Goal: Ask a question

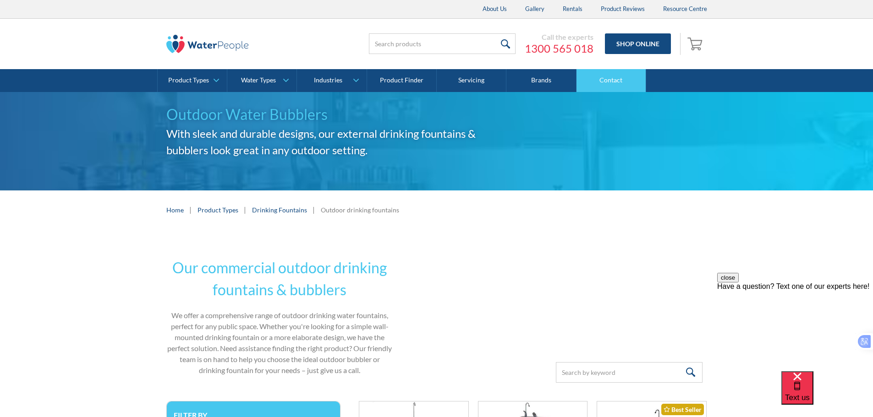
click at [626, 85] on link "Contact" at bounding box center [611, 80] width 70 height 23
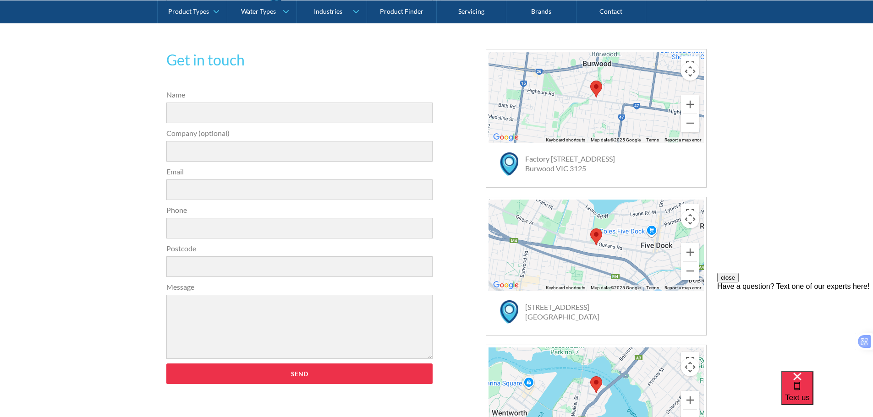
scroll to position [275, 0]
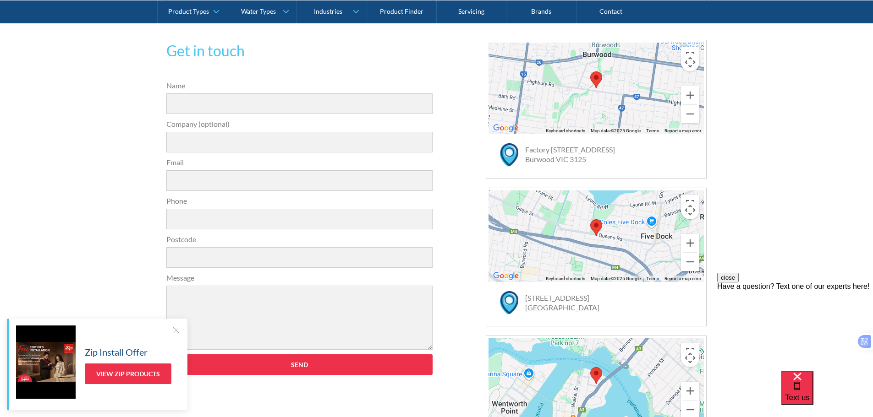
click at [569, 160] on link "Factory 12 / 125 Highbury Road Burwood VIC 3125" at bounding box center [570, 154] width 90 height 18
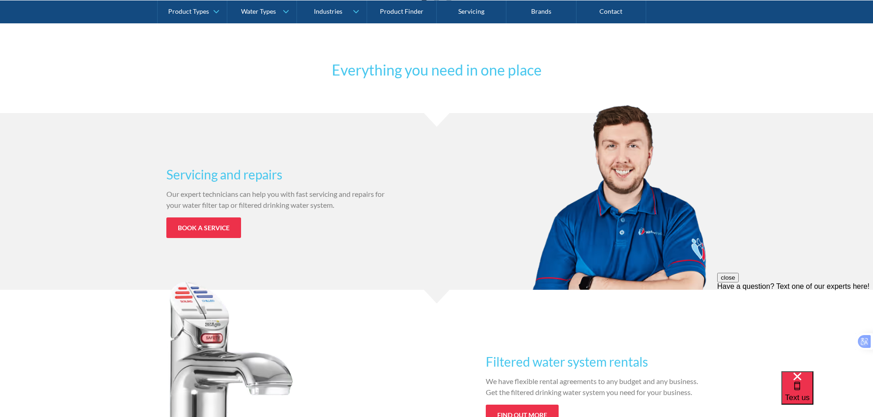
scroll to position [458, 0]
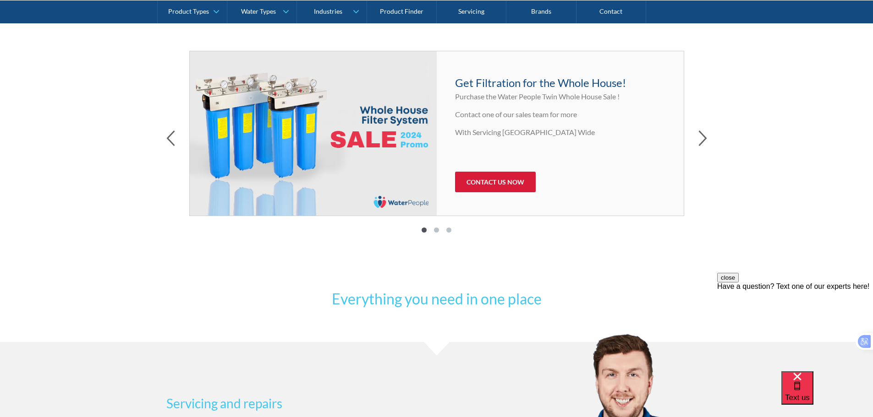
click at [500, 177] on link "CONTACT US NOW" at bounding box center [495, 182] width 81 height 21
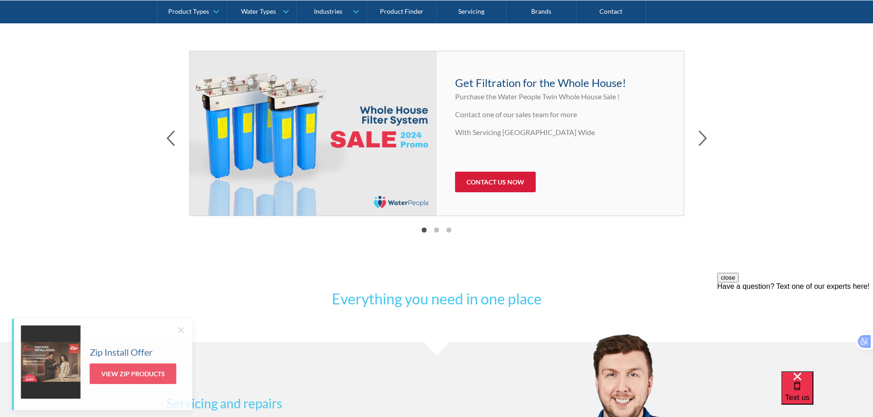
click at [496, 185] on link "CONTACT US NOW" at bounding box center [495, 182] width 81 height 21
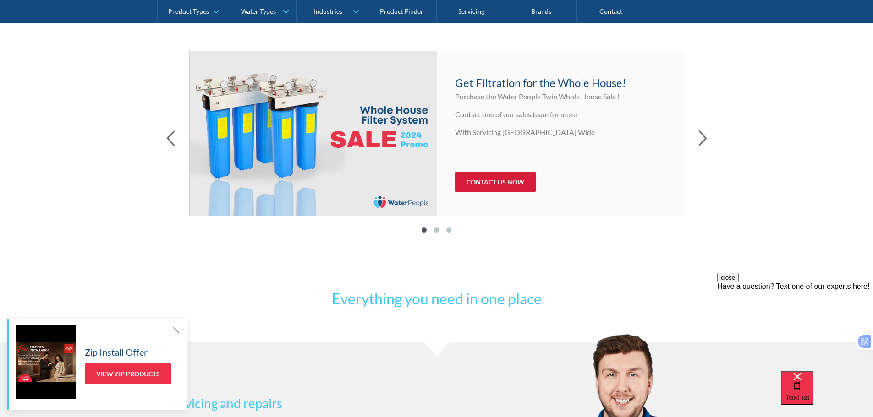
click at [510, 182] on link "CONTACT US NOW" at bounding box center [495, 182] width 81 height 21
drag, startPoint x: 711, startPoint y: 132, endPoint x: 694, endPoint y: 140, distance: 18.2
click at [704, 134] on div "Latest products and offers Free shipping! For a limited time only: All online o…" at bounding box center [436, 125] width 873 height 307
click at [694, 140] on div at bounding box center [436, 140] width 541 height 19
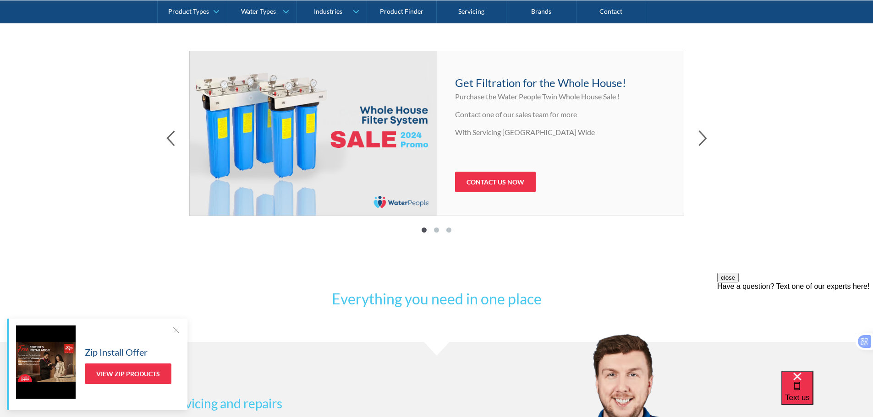
click at [693, 144] on div at bounding box center [436, 140] width 541 height 19
click at [510, 186] on link "CONTACT US NOW" at bounding box center [495, 182] width 81 height 21
click at [510, 185] on link "CONTACT US NOW" at bounding box center [495, 182] width 81 height 21
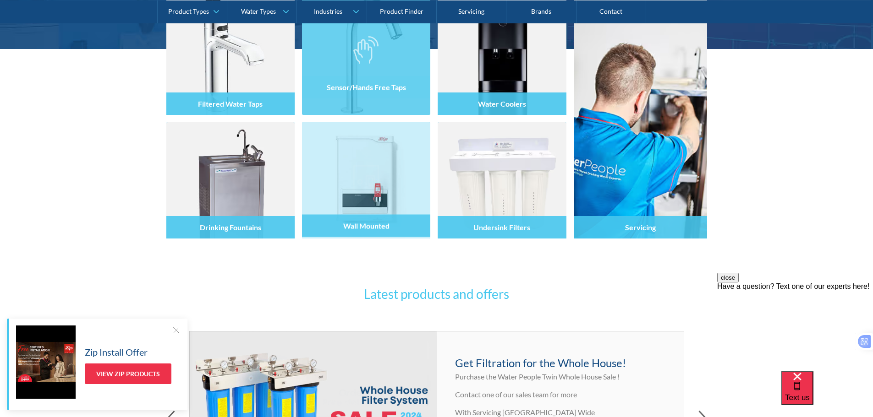
scroll to position [183, 0]
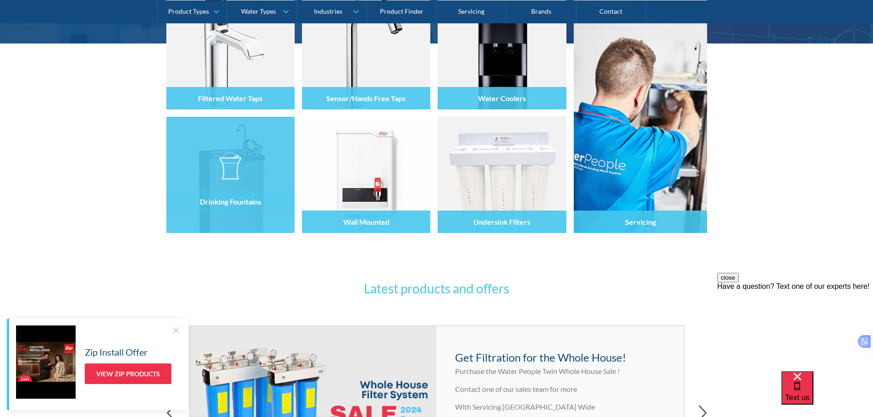
click at [208, 164] on div at bounding box center [230, 183] width 128 height 55
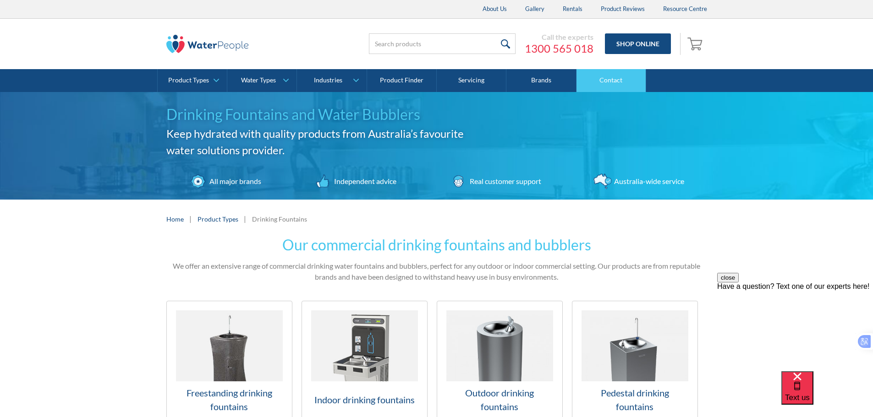
click at [618, 78] on link "Contact" at bounding box center [611, 80] width 70 height 23
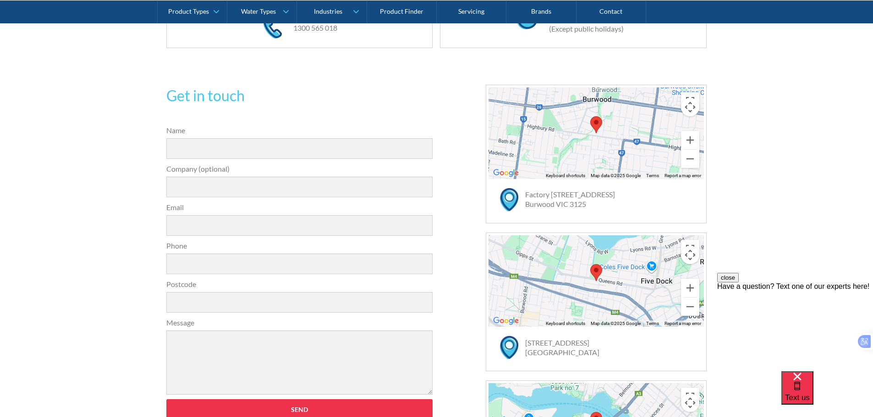
scroll to position [229, 0]
click at [216, 151] on input "Name" at bounding box center [299, 149] width 267 height 21
type input "[DEMOGRAPHIC_DATA][PERSON_NAME]"
type input "Love It Landscaping"
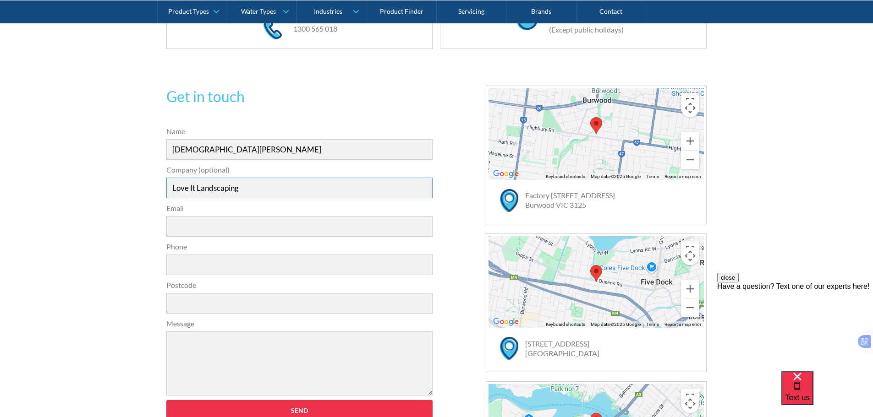
type input "christian@loveitlandscaping.com.au"
type input "0387468710"
type input "3429"
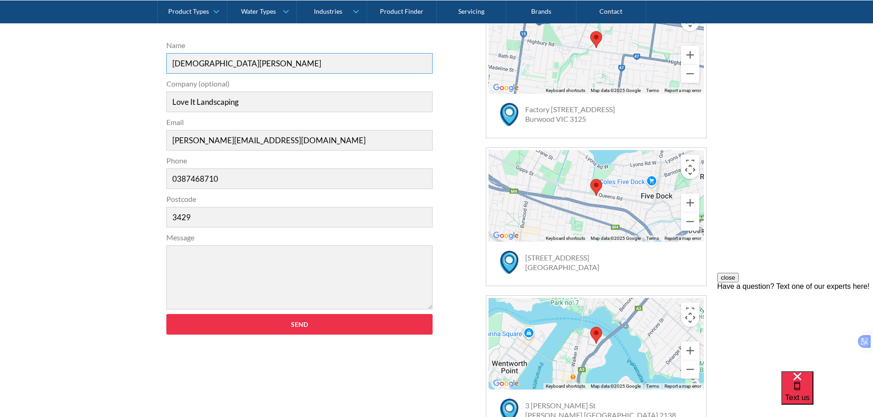
scroll to position [321, 0]
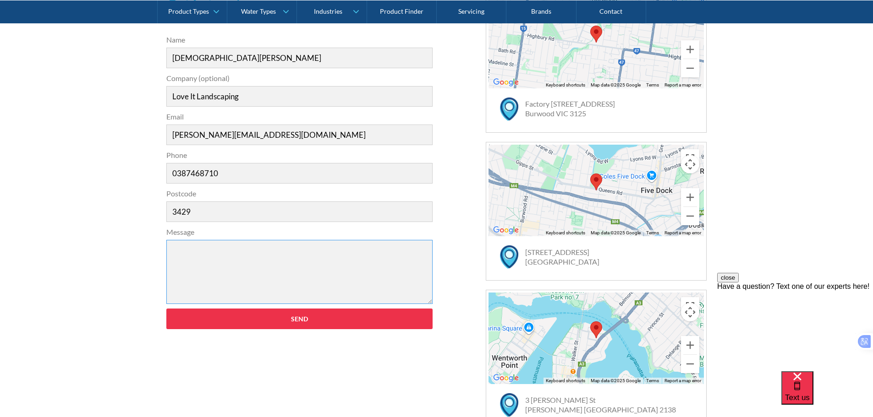
click at [260, 258] on textarea "Message" at bounding box center [299, 272] width 267 height 64
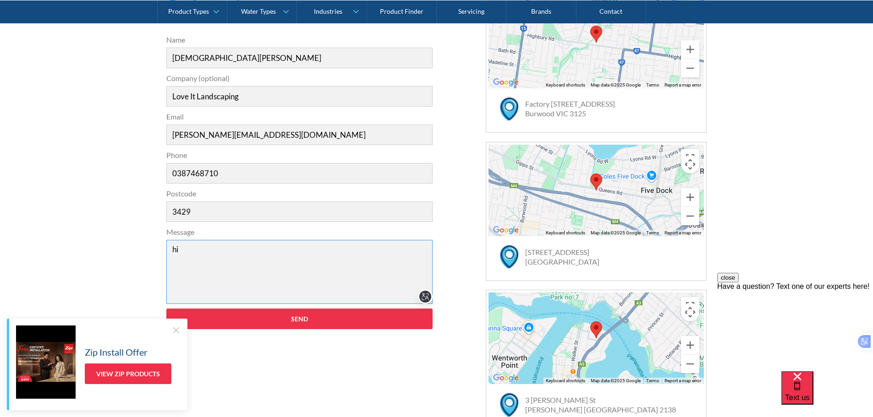
type textarea "h"
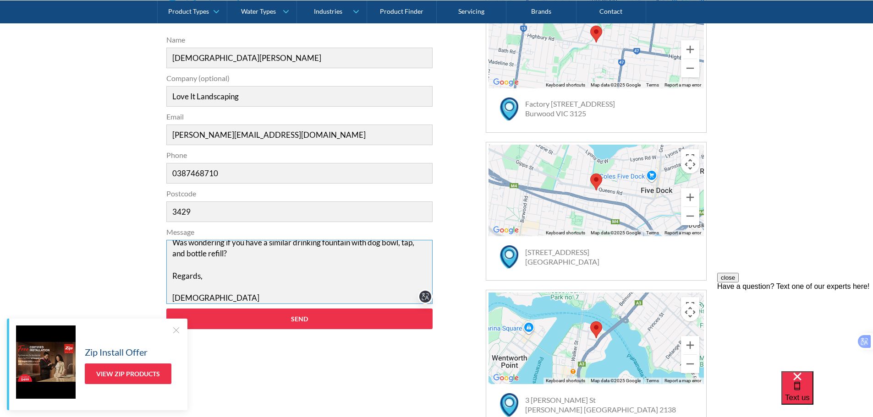
click at [255, 258] on textarea "Hi, Was wondering if you have a similar drinking fountain with dog bowl, tap, a…" at bounding box center [299, 272] width 267 height 64
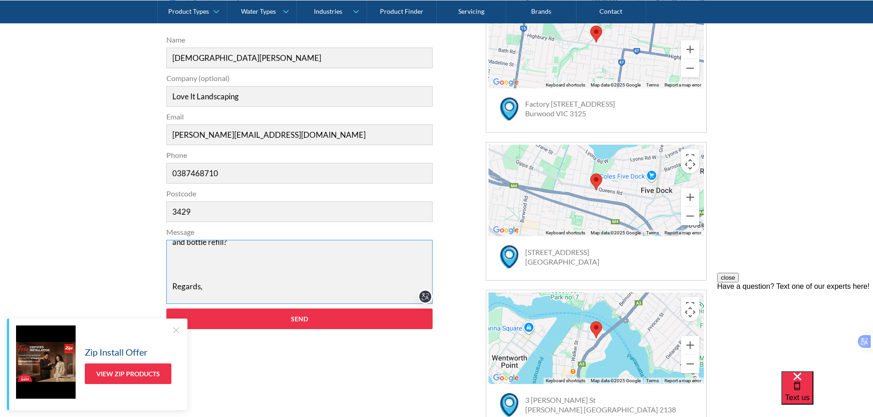
scroll to position [51, 0]
paste textarea "Contact Form"
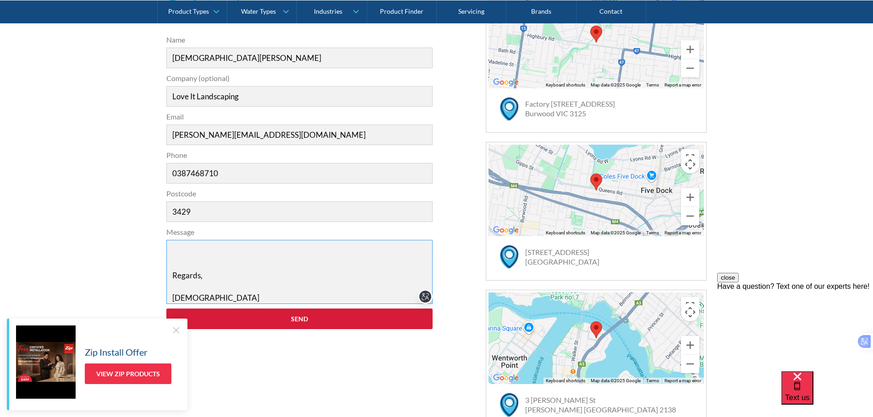
type textarea "Hi, Was wondering if you have a similar drinking fountain with dog bowl, tap, a…"
click at [314, 320] on input "Send" at bounding box center [299, 319] width 267 height 21
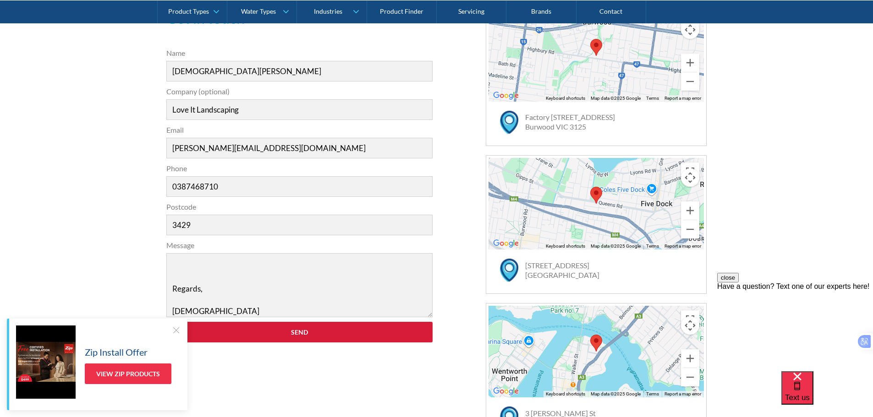
scroll to position [46, 0]
